Goal: Transaction & Acquisition: Obtain resource

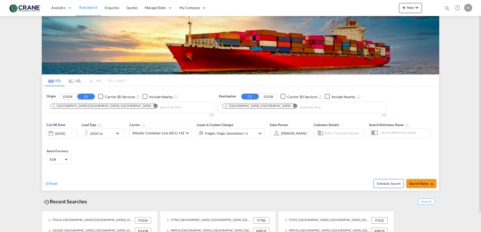
click at [153, 106] on md-icon "Remove" at bounding box center [155, 106] width 4 height 4
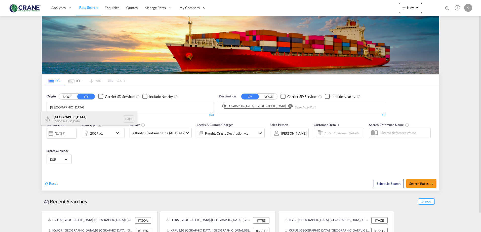
type input "[GEOGRAPHIC_DATA]"
click at [69, 118] on div "[GEOGRAPHIC_DATA] [GEOGRAPHIC_DATA] ITAOI" at bounding box center [89, 119] width 96 height 15
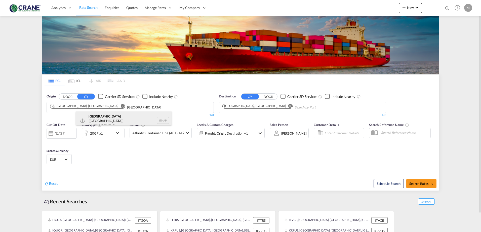
type input "[GEOGRAPHIC_DATA]"
click at [94, 120] on div "[GEOGRAPHIC_DATA] ([GEOGRAPHIC_DATA]) [GEOGRAPHIC_DATA] ITNAP" at bounding box center [124, 121] width 96 height 18
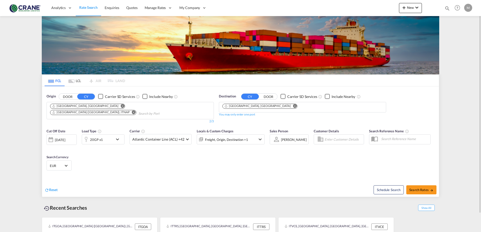
click at [101, 97] on div "Checkbox No Ink" at bounding box center [100, 96] width 5 height 5
drag, startPoint x: 284, startPoint y: 96, endPoint x: 279, endPoint y: 106, distance: 12.0
click at [284, 96] on div "Checkbox No Ink" at bounding box center [282, 96] width 5 height 5
click at [293, 106] on md-icon "Remove" at bounding box center [295, 106] width 4 height 4
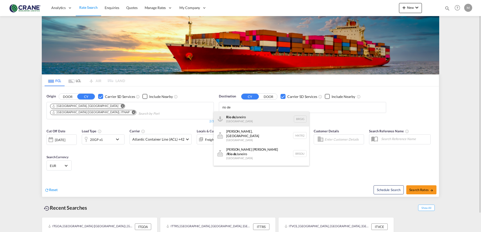
type input "rio de"
click at [241, 116] on div "[GEOGRAPHIC_DATA] [GEOGRAPHIC_DATA] BRGIG" at bounding box center [261, 119] width 96 height 15
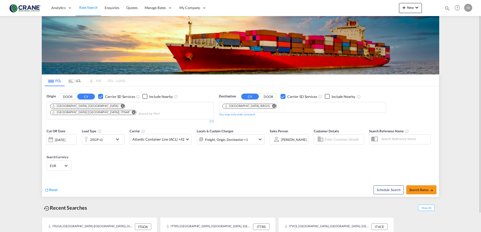
click at [116, 137] on md-icon "icon-chevron-down" at bounding box center [118, 140] width 9 height 6
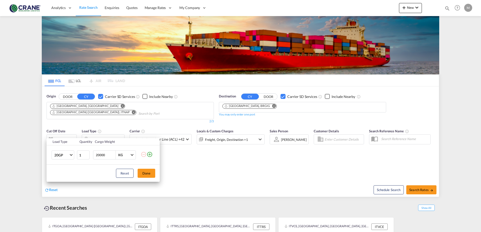
click at [150, 153] on md-icon "icon-plus-circle-outline" at bounding box center [150, 155] width 6 height 6
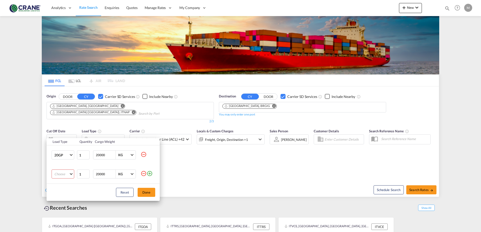
click at [71, 174] on md-select "Choose 20GP 40GP 40HC 45HC 20RE 40RE 40HR 20OT 40OT 20FR 40FR 40NR 20NR 45S 20T…" at bounding box center [63, 174] width 23 height 9
click at [59, 195] on div "40HC" at bounding box center [58, 196] width 9 height 5
click at [143, 154] on md-icon "icon-minus-circle-outline" at bounding box center [144, 155] width 6 height 6
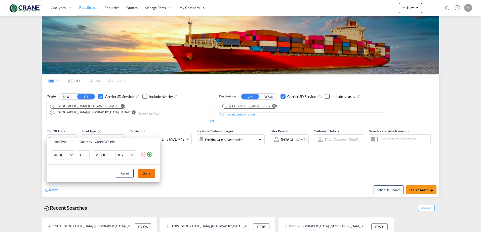
click at [152, 173] on button "Done" at bounding box center [147, 173] width 18 height 9
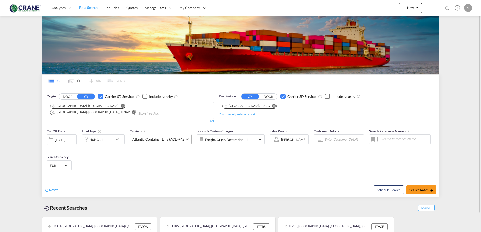
click at [186, 138] on span at bounding box center [187, 139] width 3 height 3
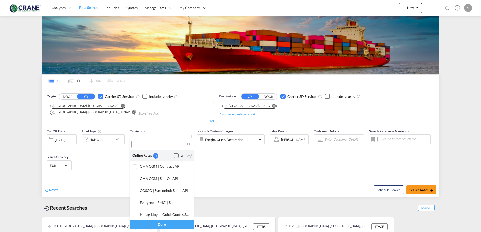
click at [173, 157] on div "Checkbox No Ink" at bounding box center [175, 155] width 5 height 5
click at [157, 225] on div "Done" at bounding box center [162, 224] width 64 height 9
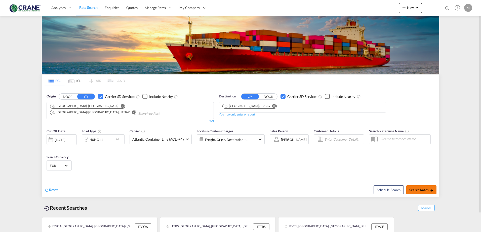
click at [422, 188] on span "Search Rates" at bounding box center [421, 190] width 24 height 4
type input "ITAOI,ITNAP to BRGIG / [DATE]"
